Goal: Browse casually

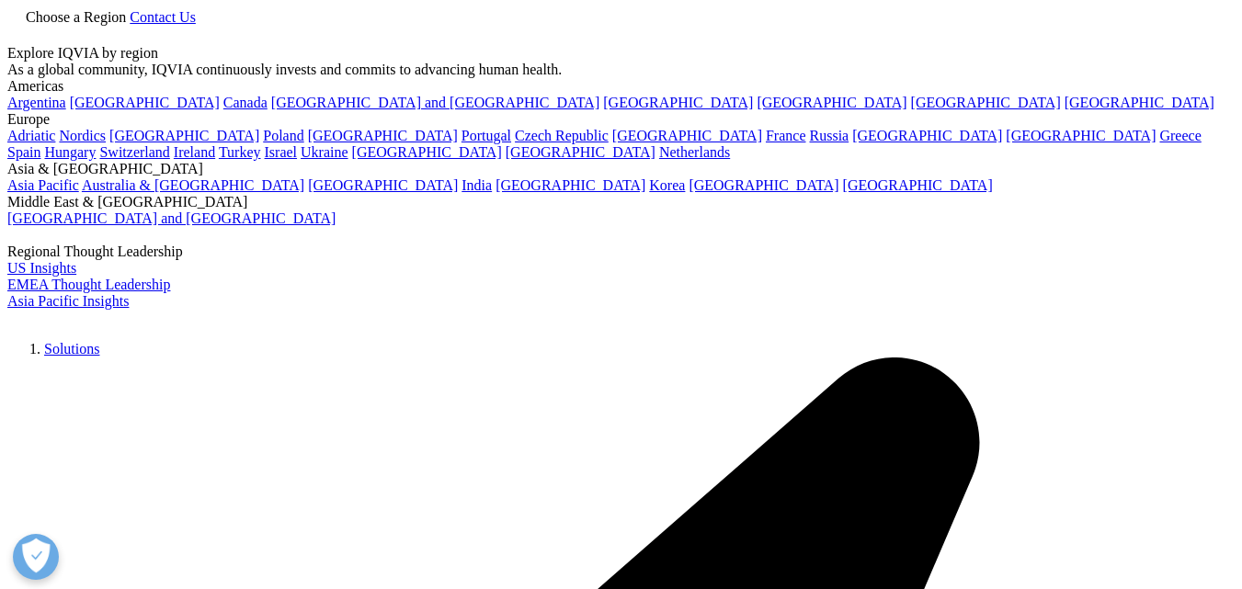
scroll to position [5249, 0]
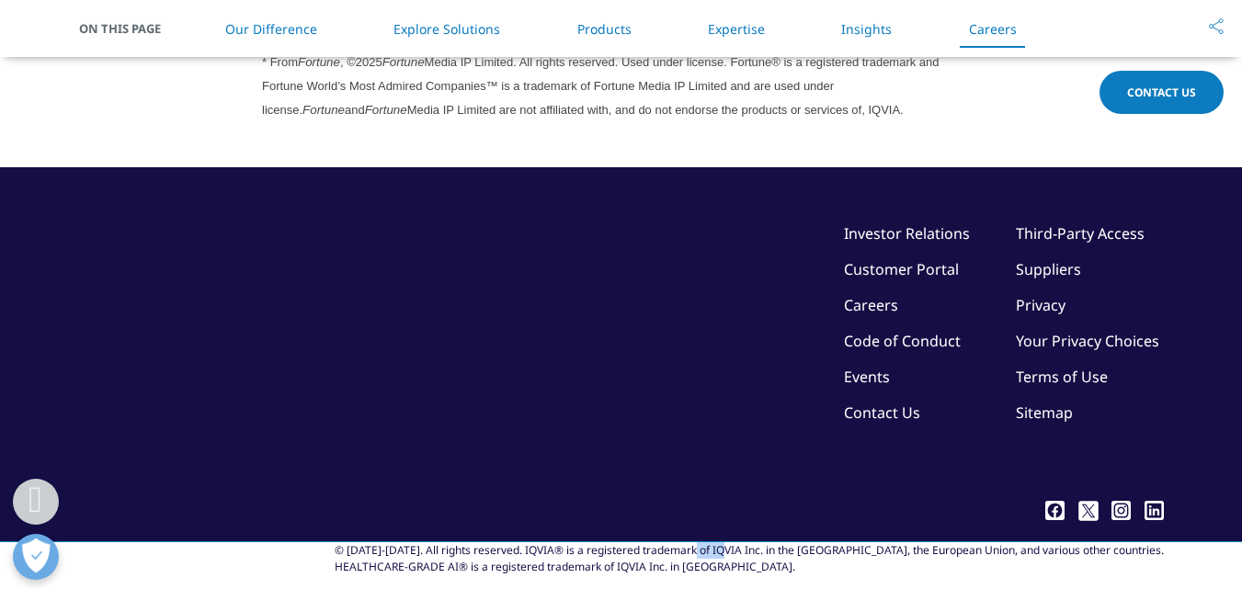
click at [746, 542] on div "© [DATE]-[DATE]. All rights reserved. IQVIA® is a registered trademark of IQVIA…" at bounding box center [749, 558] width 829 height 33
click at [816, 542] on div "© [DATE]-[DATE]. All rights reserved. IQVIA® is a registered trademark of IQVIA…" at bounding box center [749, 558] width 829 height 33
